Goal: Find specific fact: Find specific fact

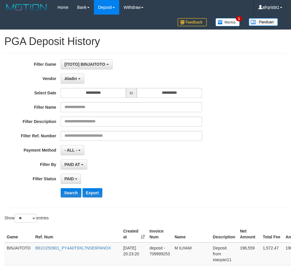
select select "**********"
select select "*"
select select "**"
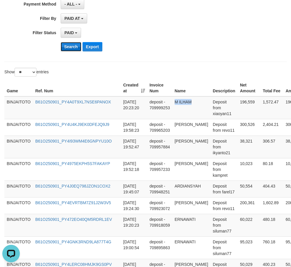
scroll to position [5, 0]
click at [70, 48] on button "Search" at bounding box center [71, 46] width 21 height 9
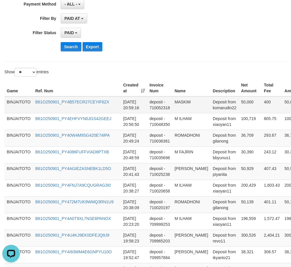
click at [181, 97] on td "MASKIM" at bounding box center [191, 104] width 38 height 17
click at [181, 101] on td "MASKIM" at bounding box center [191, 104] width 38 height 17
copy td "MASKIM"
click at [190, 134] on td "ROMADHONI" at bounding box center [191, 137] width 38 height 17
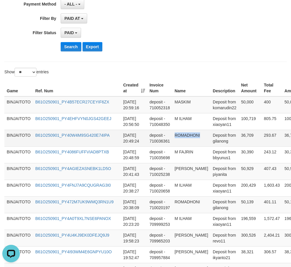
click at [190, 134] on td "ROMADHONI" at bounding box center [191, 137] width 38 height 17
copy td "ROMADHONI"
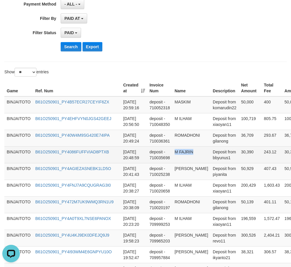
copy td "M FAJRIN"
drag, startPoint x: 173, startPoint y: 150, endPoint x: 196, endPoint y: 152, distance: 22.8
click at [196, 152] on td "M FAJRIN" at bounding box center [191, 154] width 38 height 17
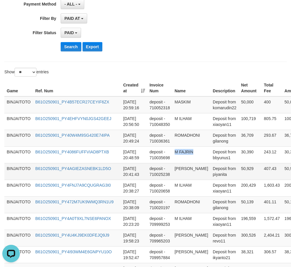
click at [177, 169] on td "[PERSON_NAME]" at bounding box center [191, 171] width 38 height 17
copy td "[PERSON_NAME]"
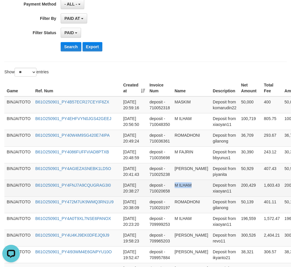
drag, startPoint x: 177, startPoint y: 186, endPoint x: 203, endPoint y: 187, distance: 26.0
click at [203, 187] on td "M ILHAM" at bounding box center [191, 187] width 38 height 17
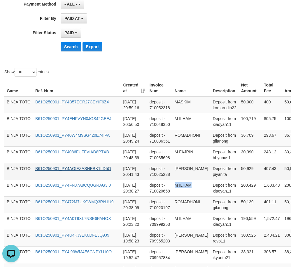
copy td "M ILHAM"
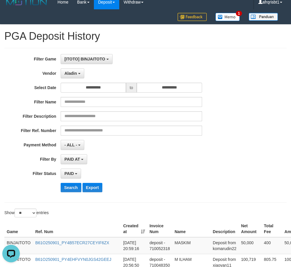
scroll to position [0, 0]
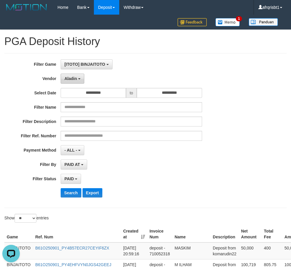
click at [79, 81] on button "Aladin" at bounding box center [73, 78] width 24 height 10
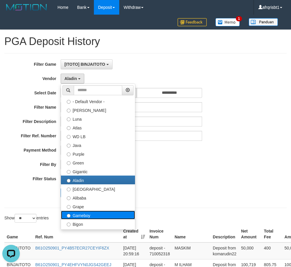
click at [85, 215] on label "Gameboy" at bounding box center [98, 214] width 74 height 9
select select "**********"
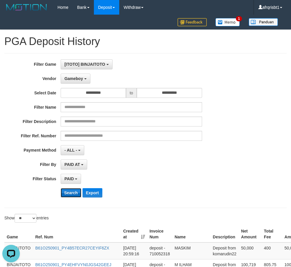
click at [71, 190] on button "Search" at bounding box center [71, 192] width 21 height 9
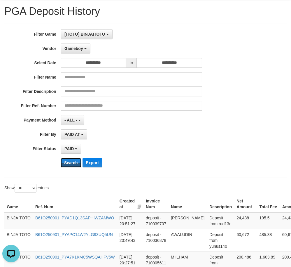
scroll to position [58, 0]
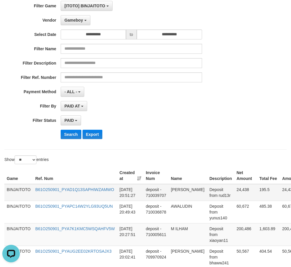
click at [174, 190] on td "[PERSON_NAME]" at bounding box center [188, 192] width 38 height 17
copy td "[PERSON_NAME]"
drag, startPoint x: 174, startPoint y: 190, endPoint x: 183, endPoint y: 190, distance: 9.0
click at [183, 190] on td "[PERSON_NAME]" at bounding box center [188, 192] width 38 height 17
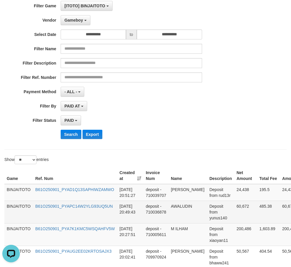
click at [181, 206] on td "AWALUDIN" at bounding box center [188, 211] width 38 height 22
copy td "AWALUDIN"
